Goal: Transaction & Acquisition: Purchase product/service

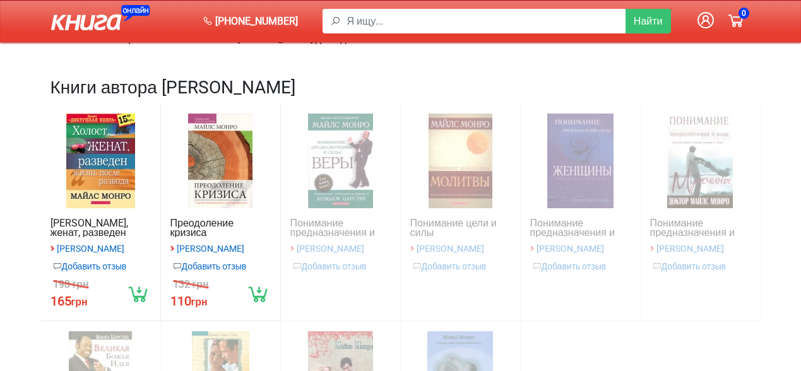
scroll to position [189, 0]
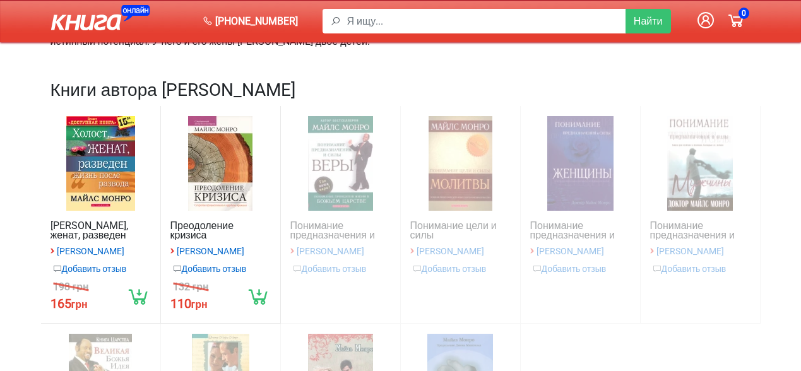
click at [220, 157] on div at bounding box center [220, 163] width 100 height 95
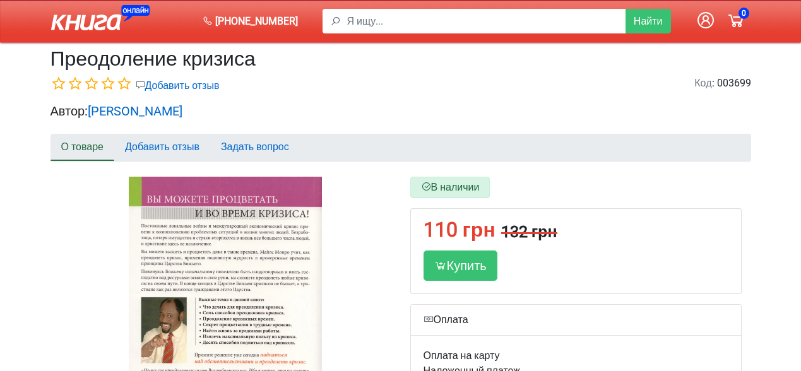
scroll to position [126, 0]
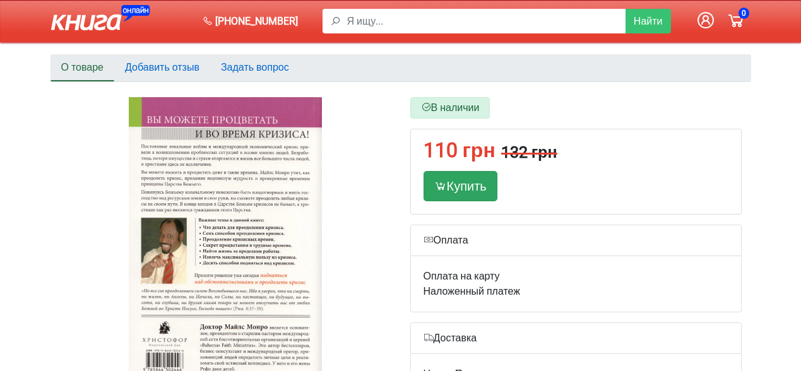
click at [463, 186] on div "Купить" at bounding box center [461, 186] width 74 height 30
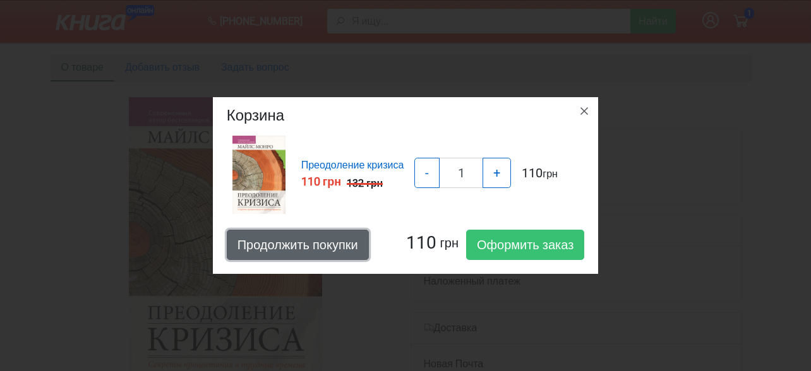
click at [299, 240] on button "Продолжить покупки" at bounding box center [298, 245] width 142 height 30
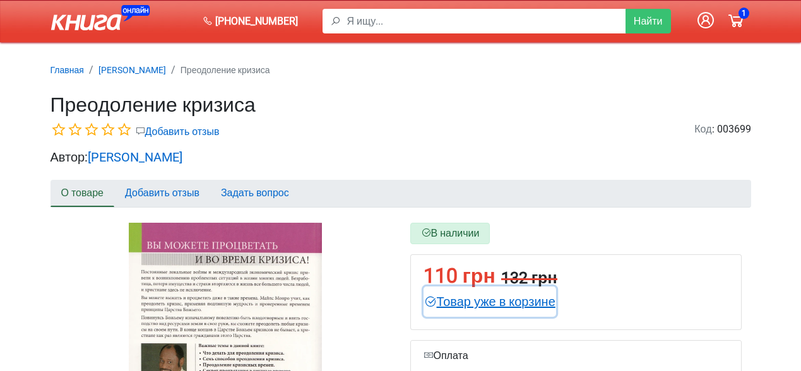
scroll to position [0, 0]
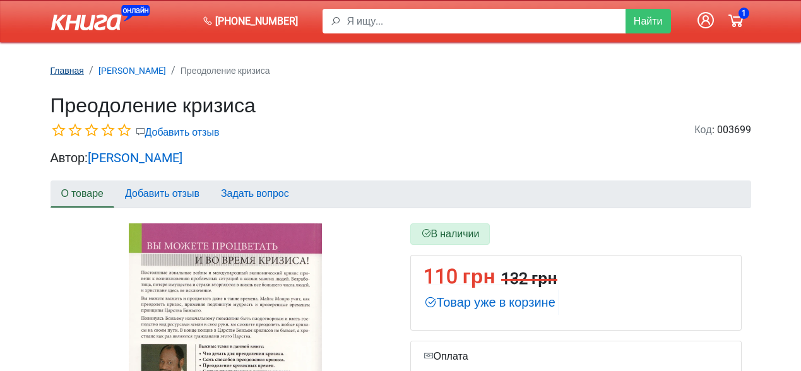
click at [68, 67] on small "Главная" at bounding box center [67, 71] width 33 height 10
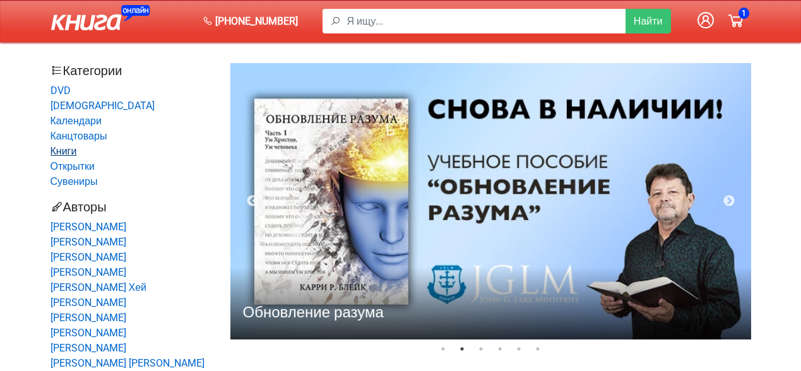
click at [60, 149] on link "Книги" at bounding box center [64, 151] width 27 height 12
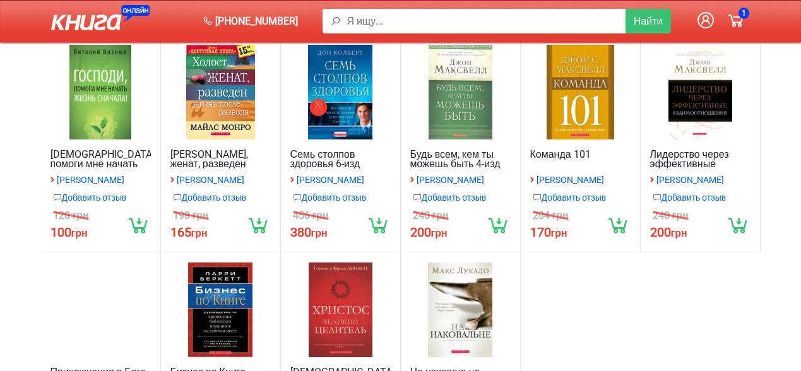
scroll to position [126, 0]
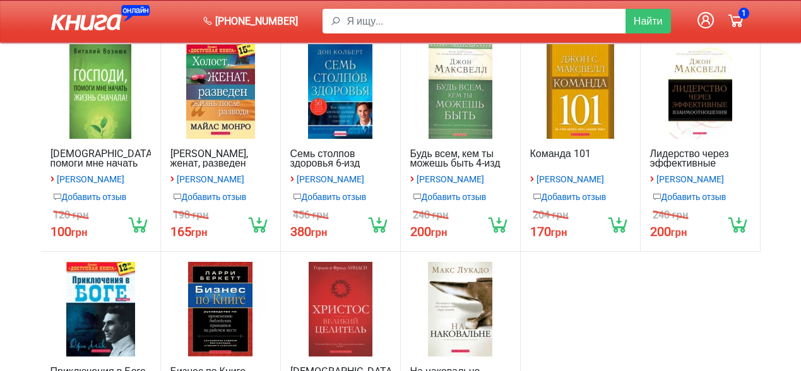
click at [444, 154] on link "Будь всем, кем ты можешь быть 4-изд" at bounding box center [460, 158] width 100 height 19
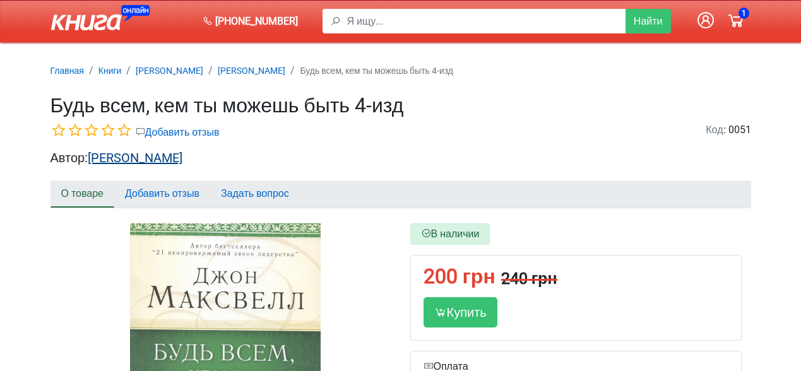
click at [152, 157] on link "[PERSON_NAME]" at bounding box center [135, 157] width 95 height 15
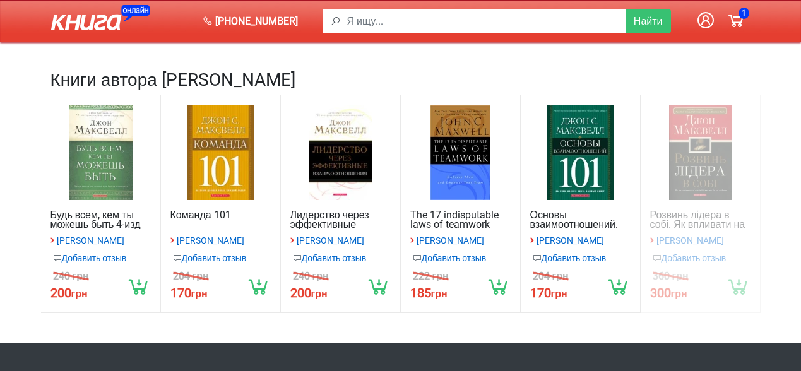
scroll to position [253, 0]
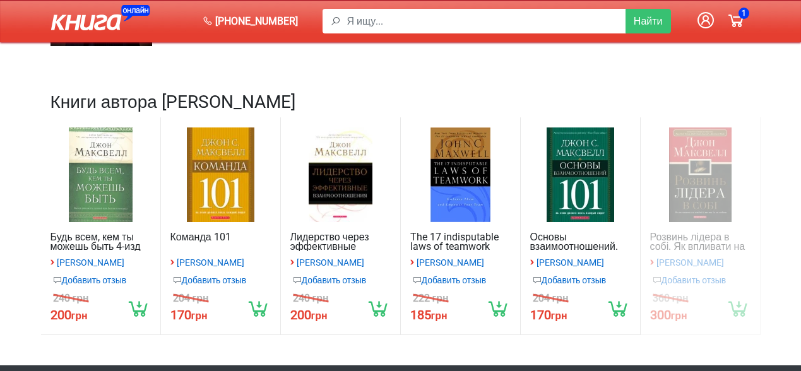
click at [341, 178] on div at bounding box center [340, 175] width 100 height 95
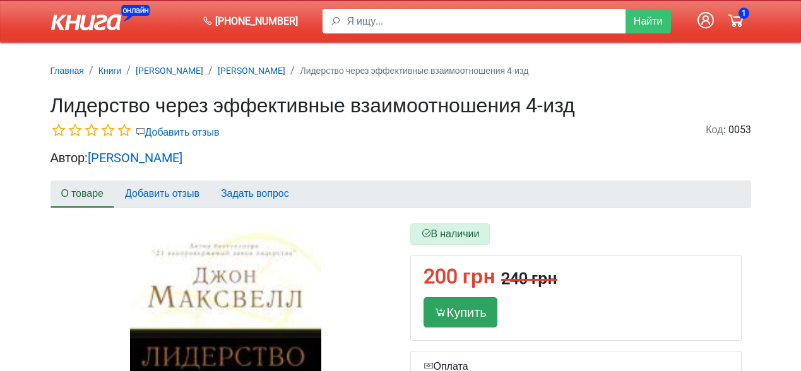
click at [458, 305] on div "Купить" at bounding box center [461, 312] width 74 height 30
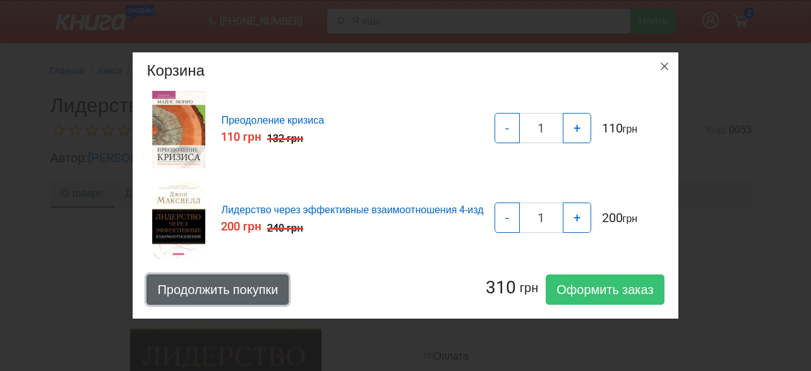
click at [219, 288] on button "Продолжить покупки" at bounding box center [217, 290] width 142 height 30
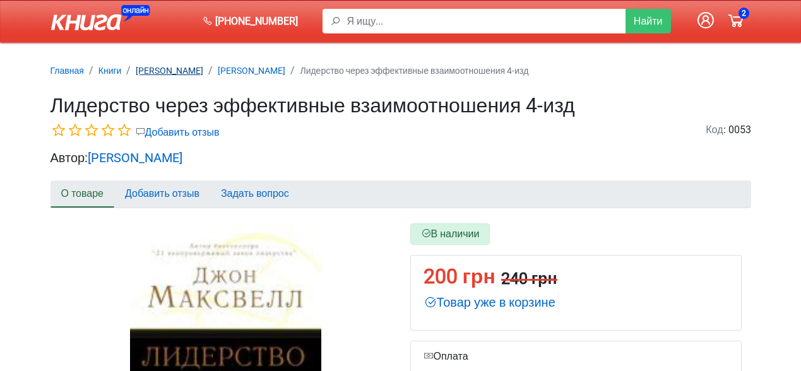
click at [168, 71] on small "[PERSON_NAME]" at bounding box center [170, 71] width 68 height 10
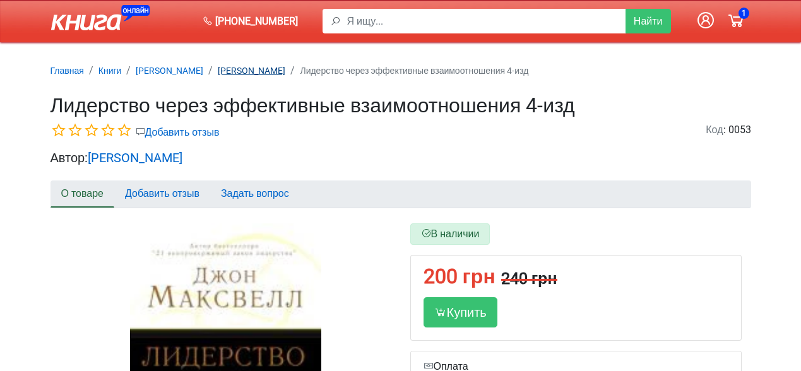
click at [252, 68] on small "[PERSON_NAME]" at bounding box center [252, 71] width 68 height 10
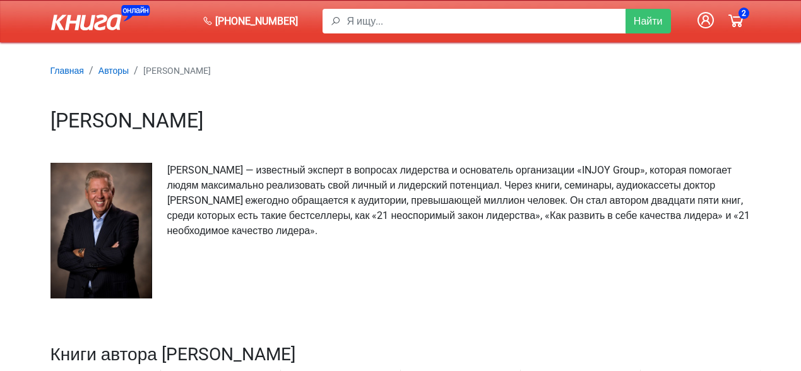
click at [735, 18] on icon at bounding box center [736, 20] width 20 height 20
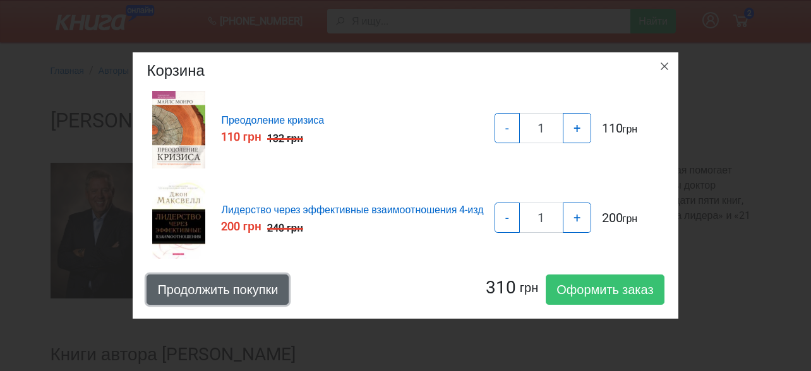
click at [231, 280] on button "Продолжить покупки" at bounding box center [217, 290] width 142 height 30
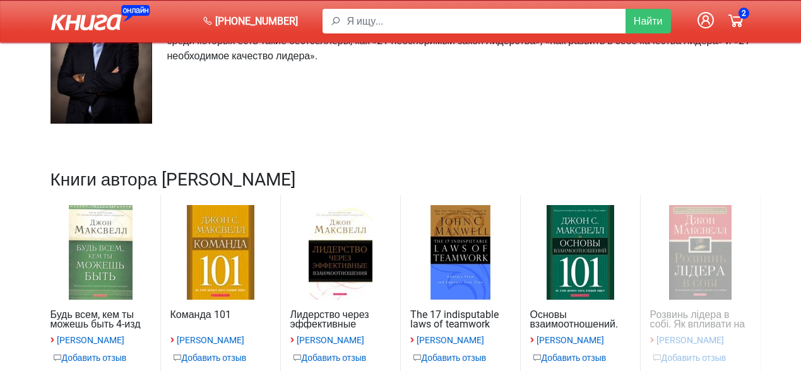
scroll to position [253, 0]
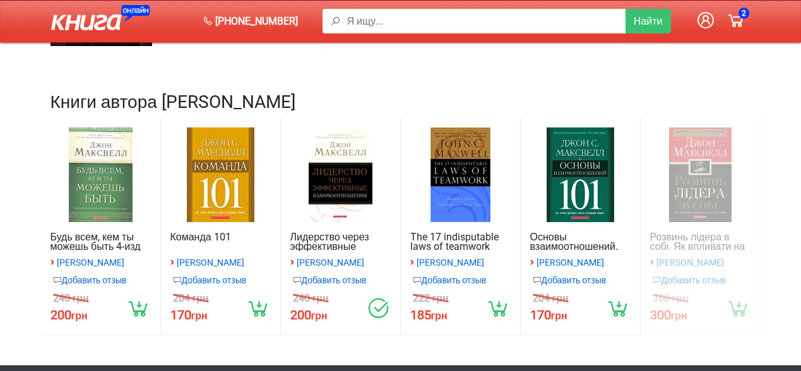
click at [88, 181] on div at bounding box center [101, 175] width 100 height 95
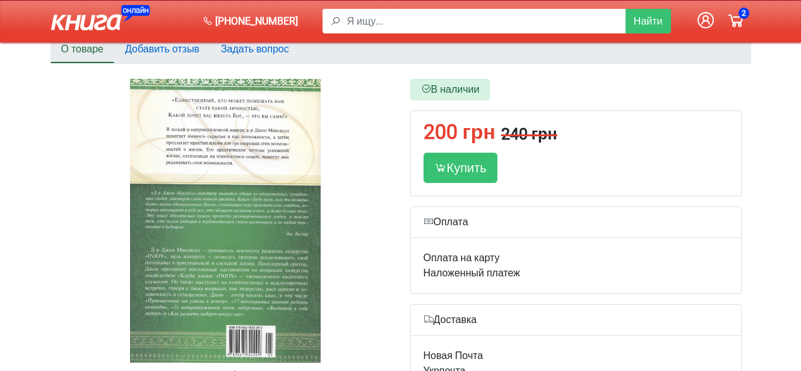
scroll to position [189, 0]
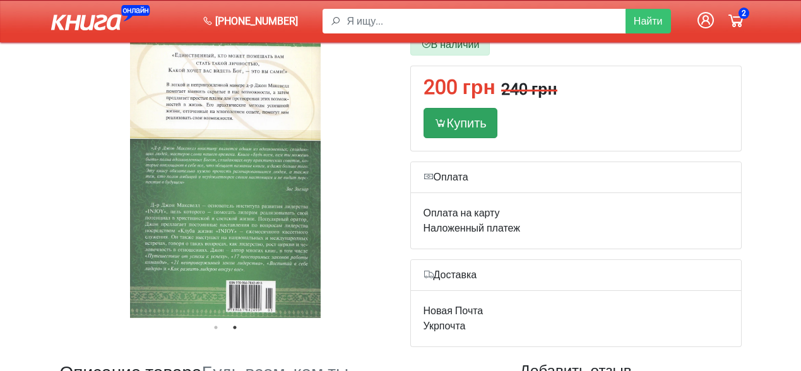
click at [467, 121] on div "Купить" at bounding box center [461, 123] width 74 height 30
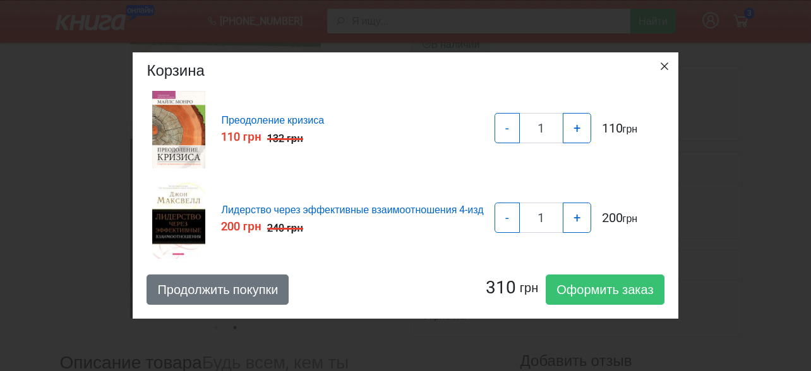
click at [667, 63] on icon "button" at bounding box center [664, 66] width 15 height 15
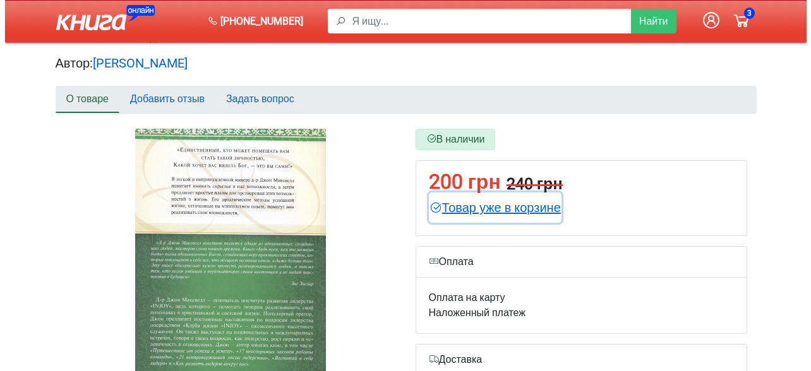
scroll to position [126, 0]
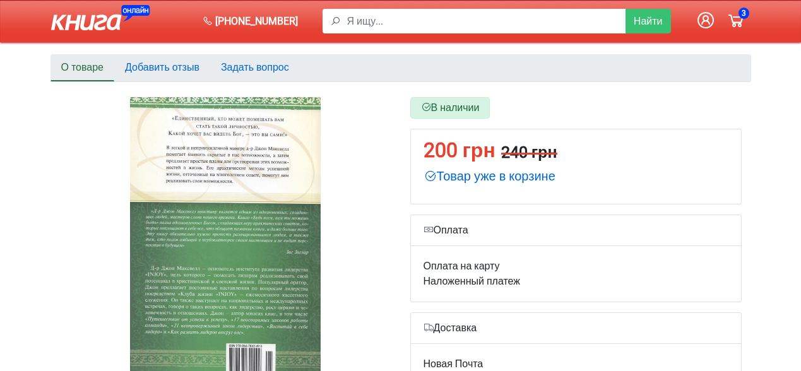
click at [736, 16] on icon at bounding box center [736, 20] width 20 height 20
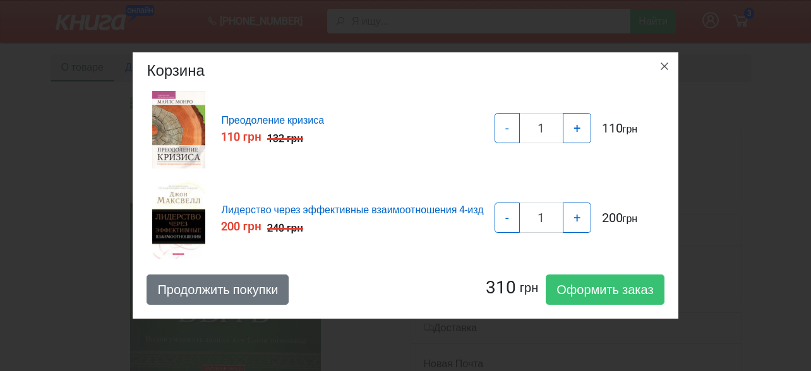
click at [168, 208] on img at bounding box center [178, 219] width 63 height 89
click at [311, 208] on link "Лидерство через эффективные взаимоотношения 4-изд" at bounding box center [352, 210] width 262 height 12
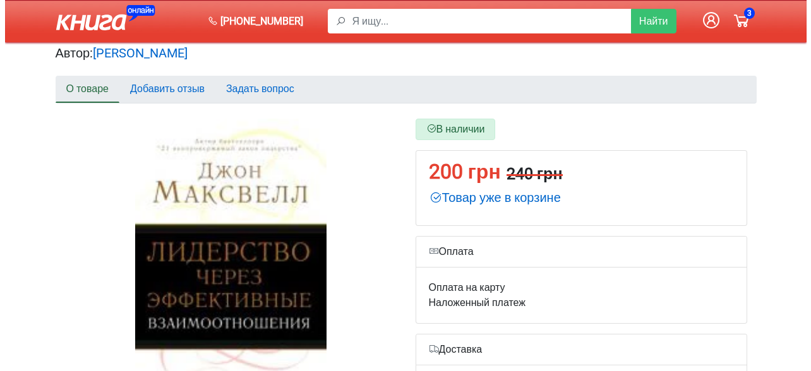
scroll to position [126, 0]
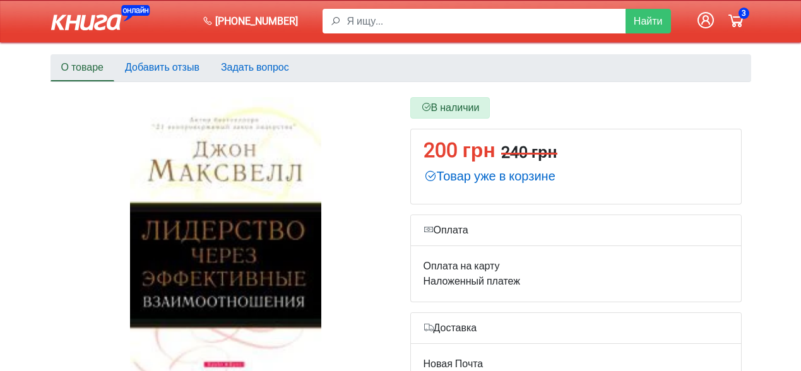
click at [739, 16] on icon at bounding box center [736, 20] width 20 height 20
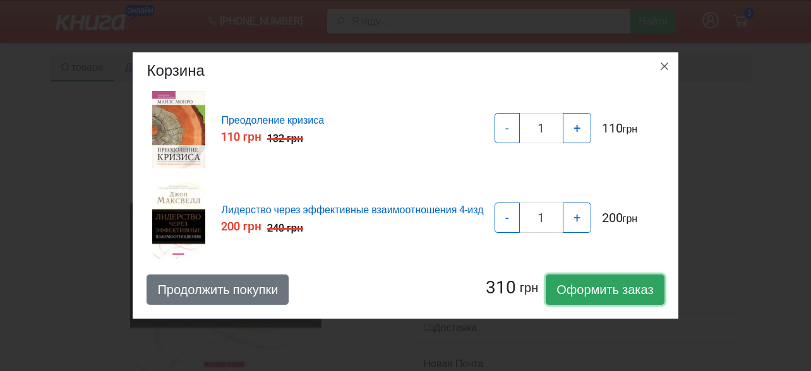
click at [605, 290] on link "Оформить заказ" at bounding box center [604, 290] width 118 height 30
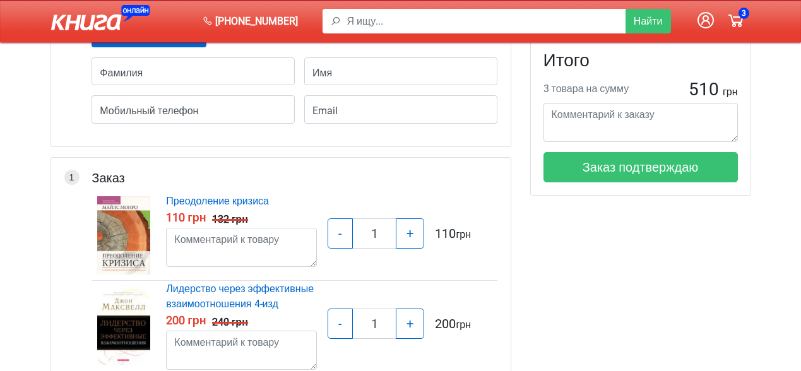
scroll to position [63, 0]
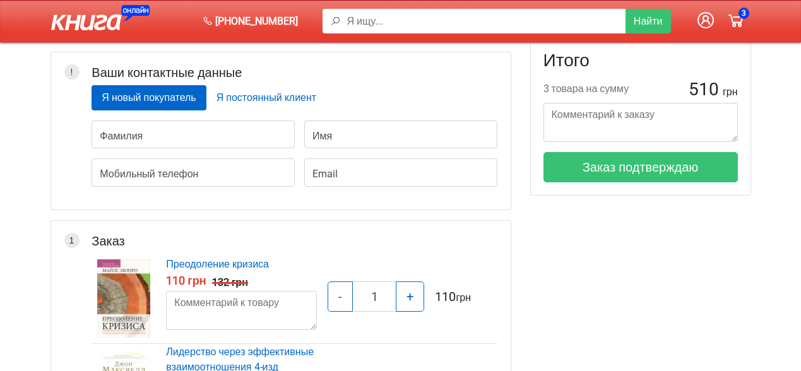
click at [148, 136] on input "Фамилия" at bounding box center [193, 135] width 203 height 28
type input "П"
type input "По"
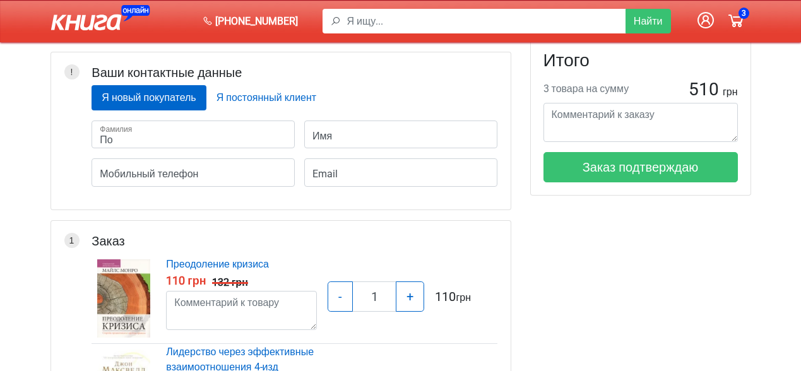
type input "Пон"
type input "Поно"
type input "Поном"
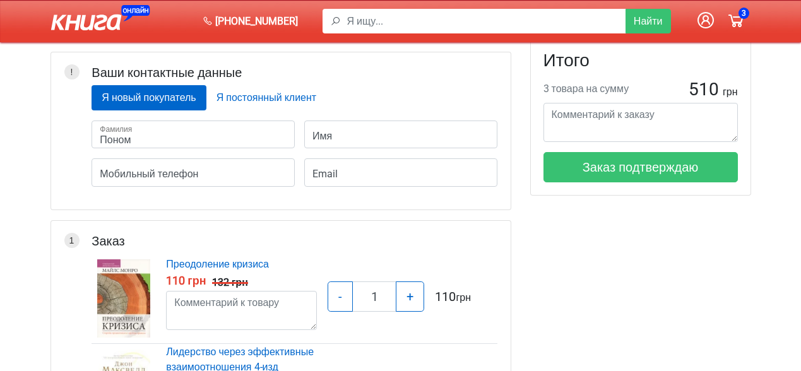
type input "Поном"
type input "Понома"
type input "Пономар"
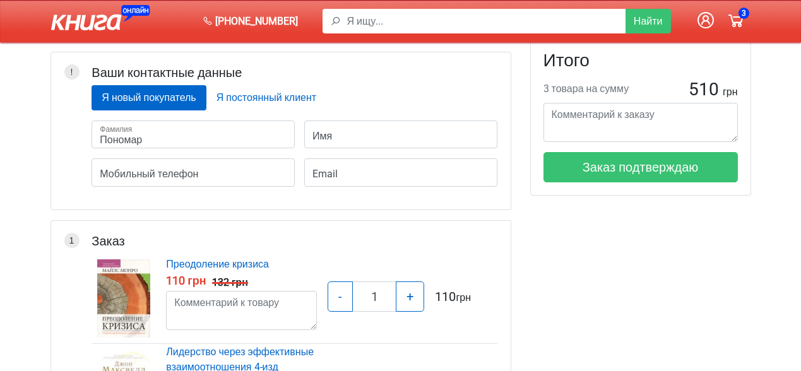
type input "Пономаре"
type input "Пономаренк"
type input "Пономаренко"
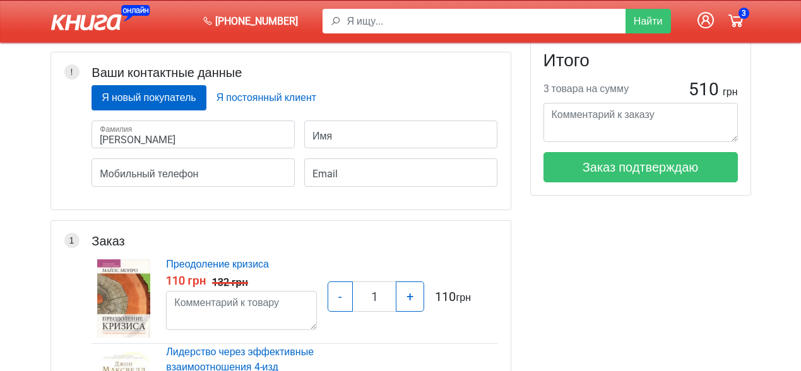
type input "Пономаренко"
click at [332, 136] on input "Имя" at bounding box center [401, 135] width 194 height 28
type input "В"
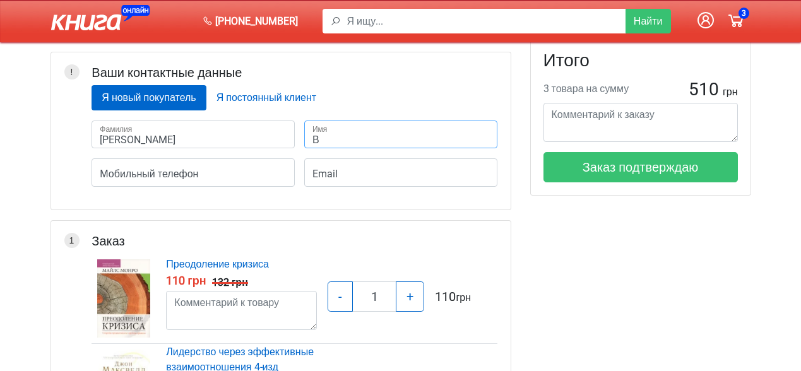
type input "Во"
type input "Вол"
type input "Воло"
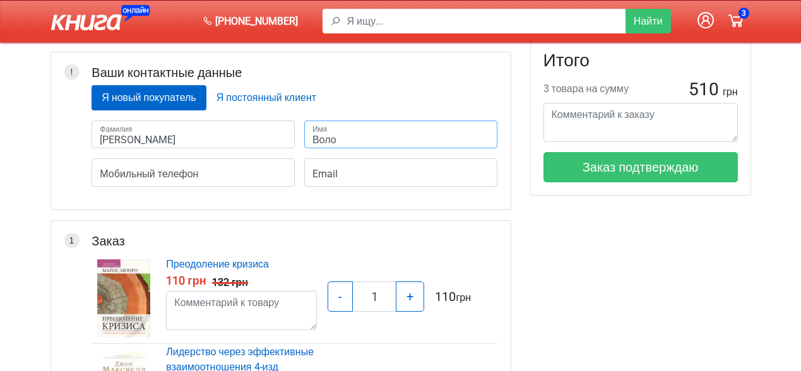
type input "Воло"
type input "Волод"
type input "Володи"
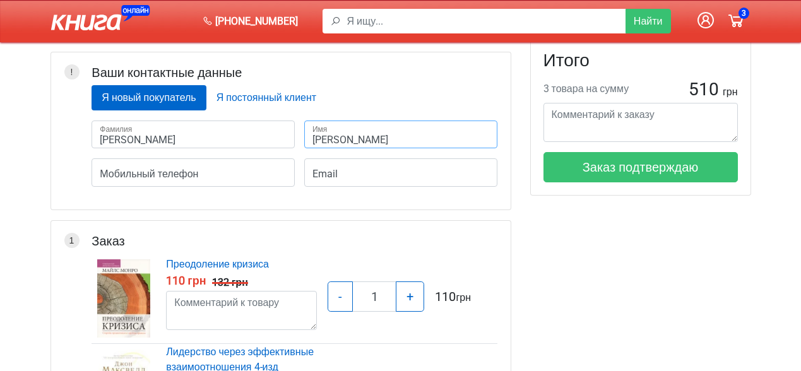
type input "Володим"
type input "Володимр"
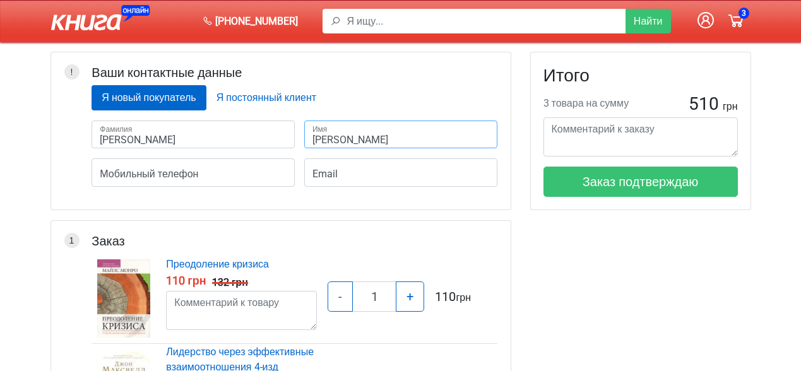
scroll to position [0, 0]
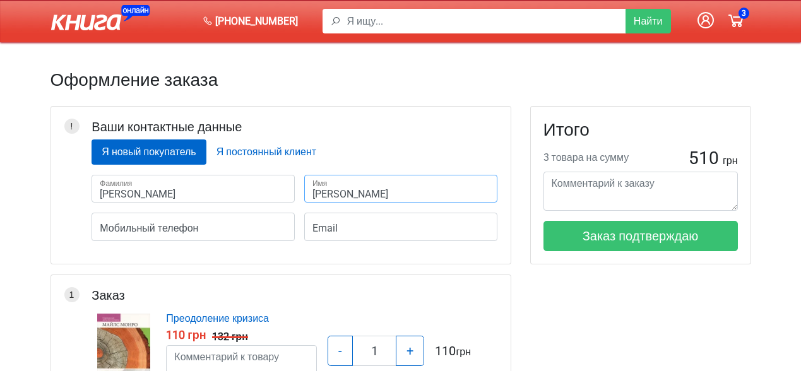
click at [354, 135] on div "! Ваши контактные данные Я новый покупатель Я постоянный клиент Пономаренко" at bounding box center [281, 186] width 460 height 158
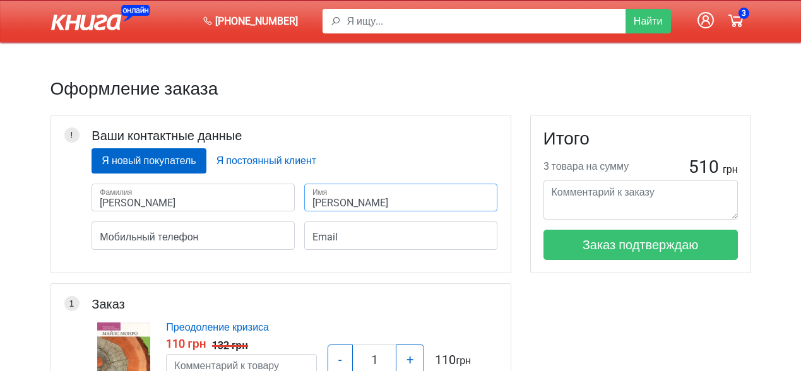
type input "Володимир"
click at [191, 231] on input "Мобильный телефон" at bounding box center [193, 236] width 203 height 28
type input "+"
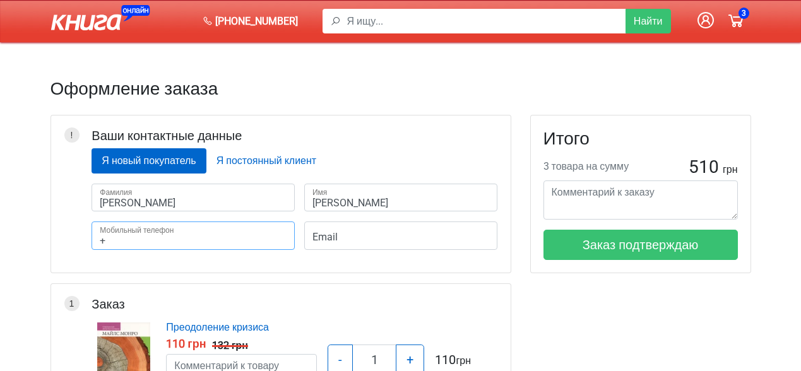
type input "+"
type input "+3"
type input "+38"
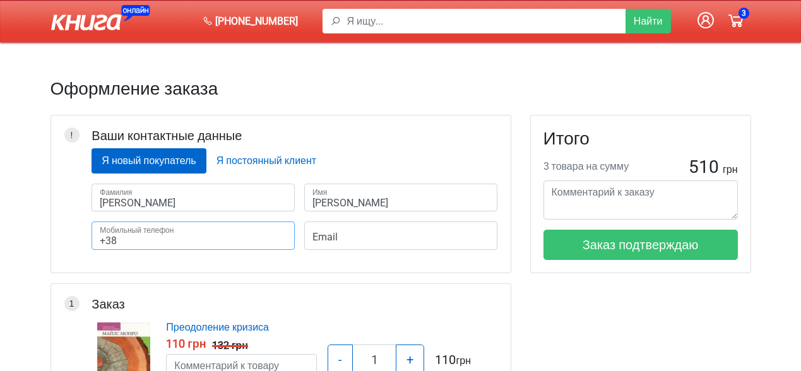
type input "+380"
type input "+3805"
type input "+38050"
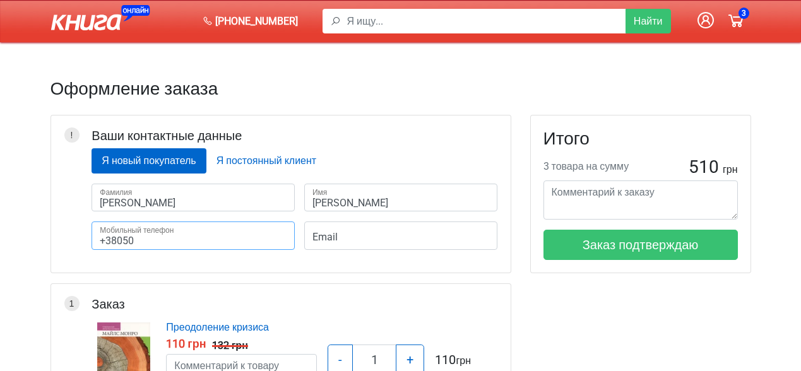
type input "+38050"
type input "+380503"
type input "+3805035"
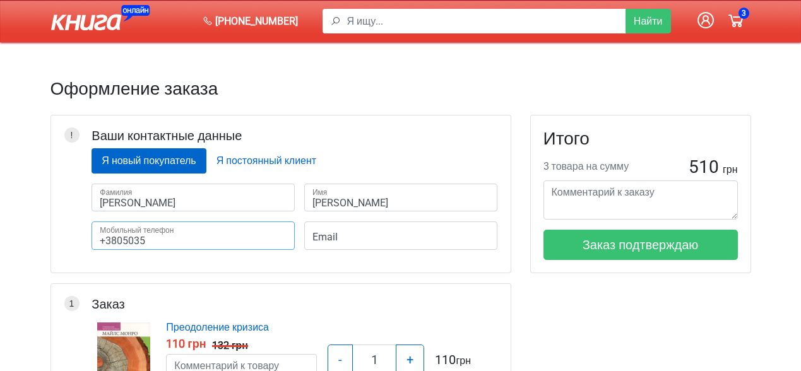
type input "+38050355"
type input "+380503555"
type input "+3805035552"
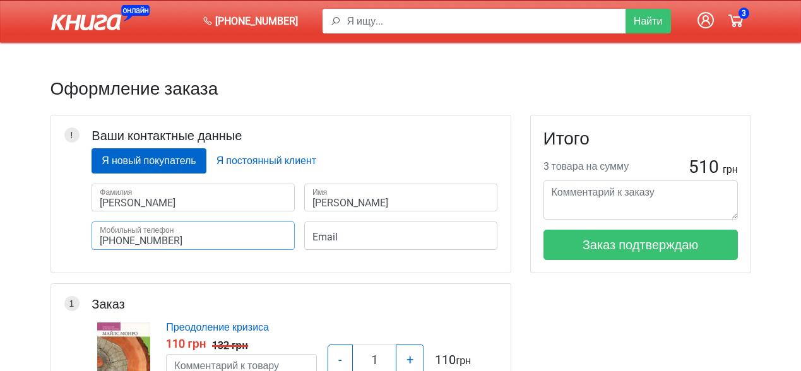
type input "+3805035552"
type input "+38050355523"
type input "+380503555235"
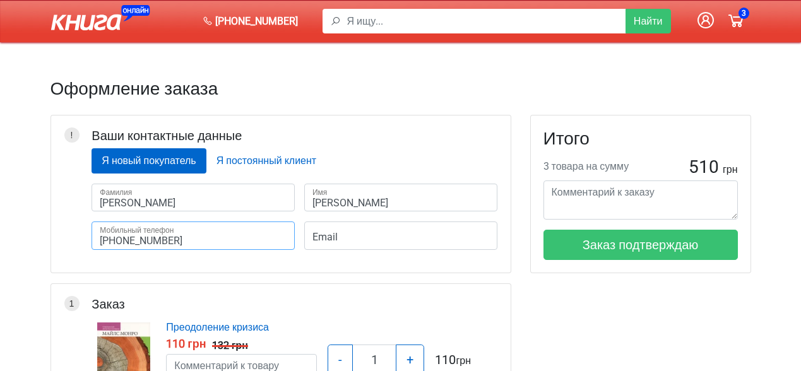
type input "+380503555235"
click at [340, 237] on input "Email" at bounding box center [401, 236] width 194 height 28
type input "к"
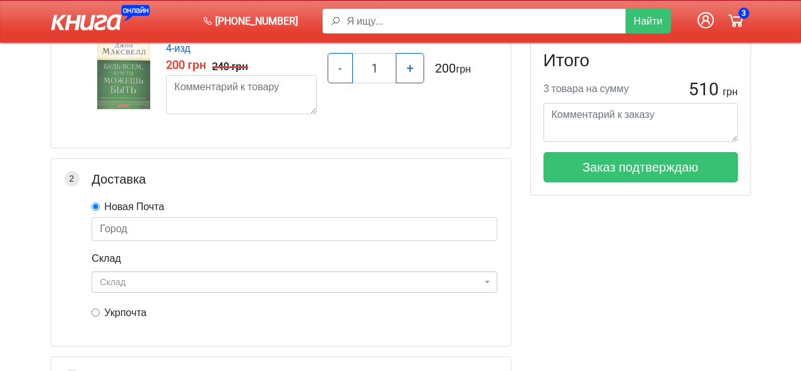
scroll to position [505, 0]
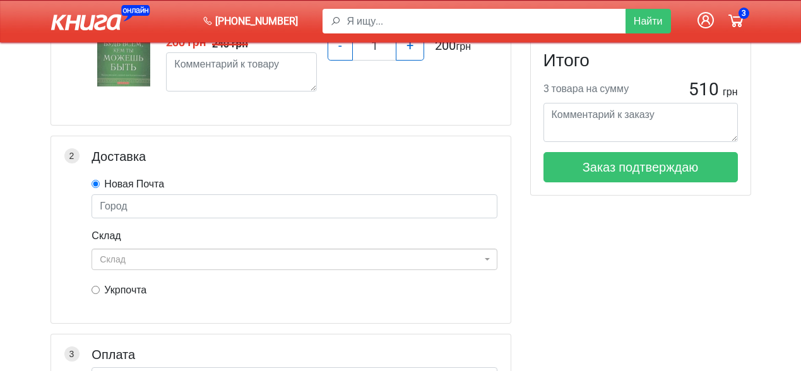
type input "rehovot_d@ukr.net"
click at [140, 204] on input "text" at bounding box center [295, 206] width 406 height 24
type input "<"
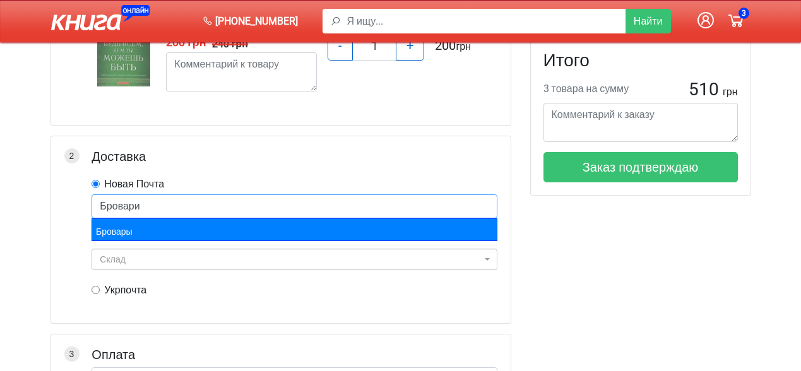
click at [124, 233] on div "Бровары" at bounding box center [295, 229] width 406 height 23
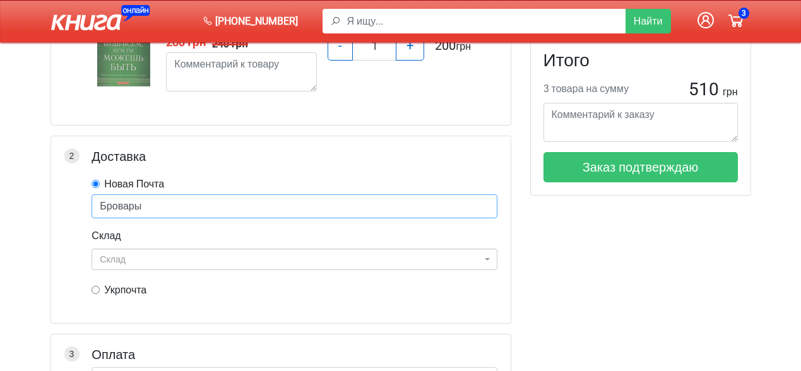
type input "Бровары"
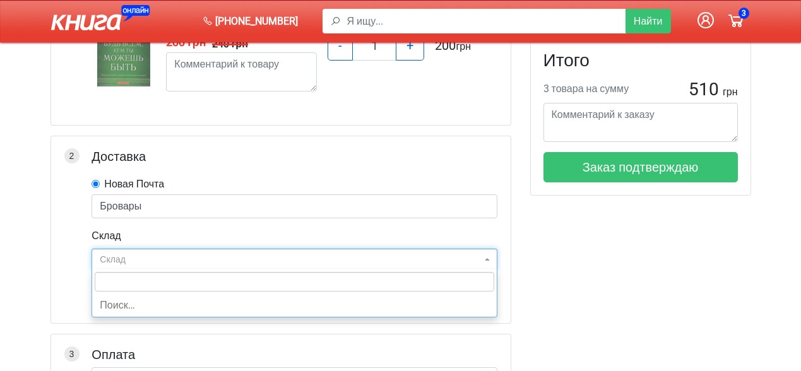
click at [148, 256] on span "Склад" at bounding box center [291, 259] width 382 height 13
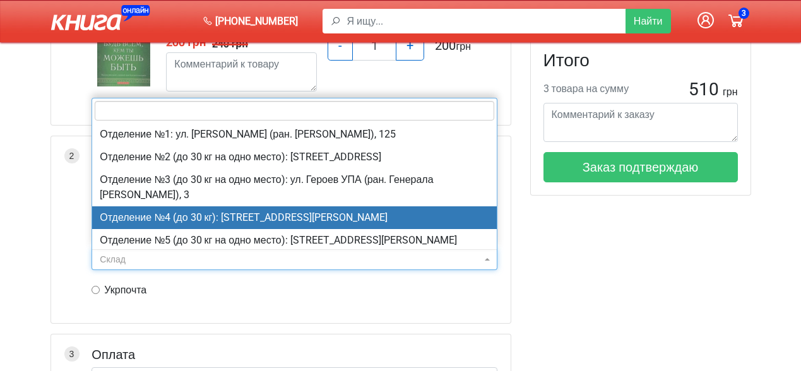
select select "10139"
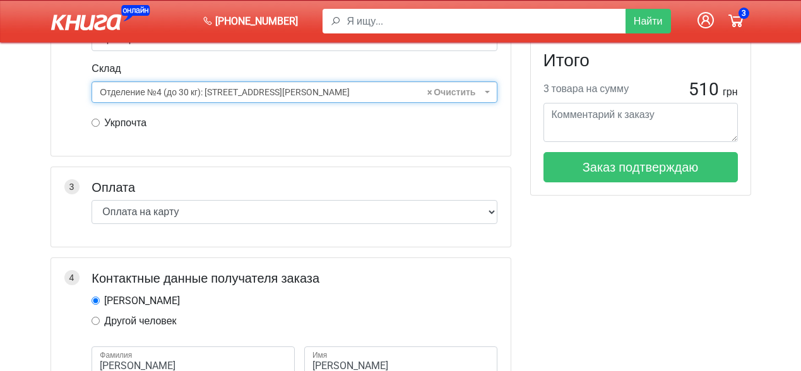
scroll to position [694, 0]
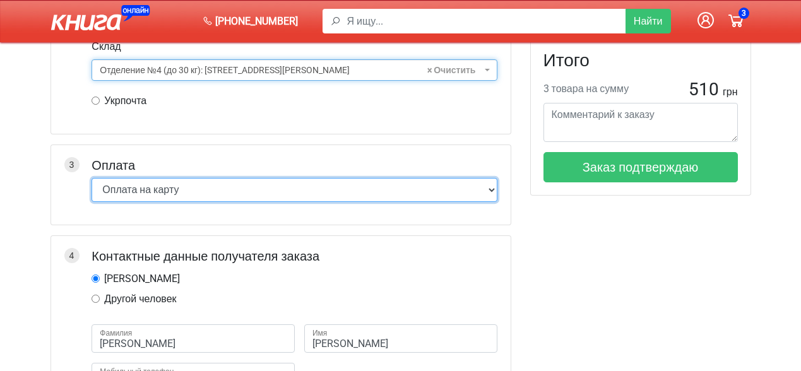
click at [280, 184] on select "Оплата на карту Наложенный платеж" at bounding box center [295, 190] width 406 height 24
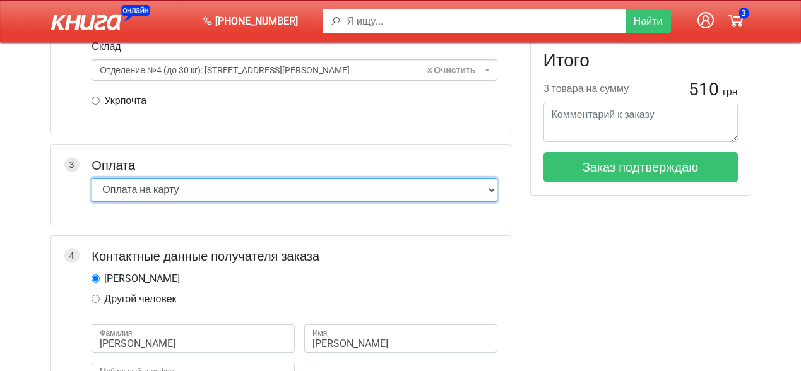
select select "2"
click at [92, 178] on select "Оплата на карту Наложенный платеж" at bounding box center [295, 190] width 406 height 24
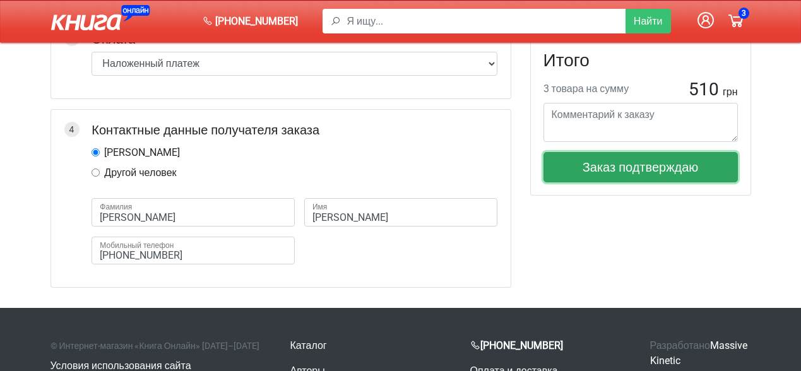
click at [640, 162] on button "Заказ подтверждаю" at bounding box center [641, 167] width 194 height 30
